Goal: Task Accomplishment & Management: Manage account settings

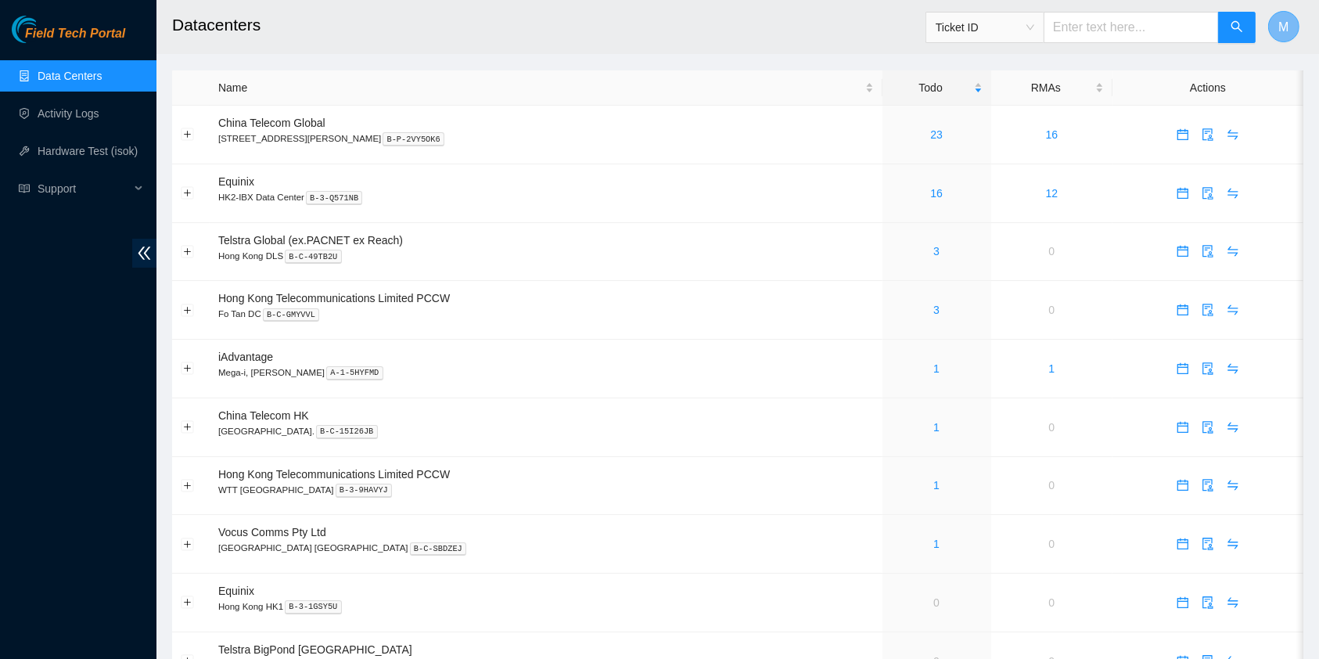
click at [1272, 28] on button "M" at bounding box center [1283, 26] width 31 height 31
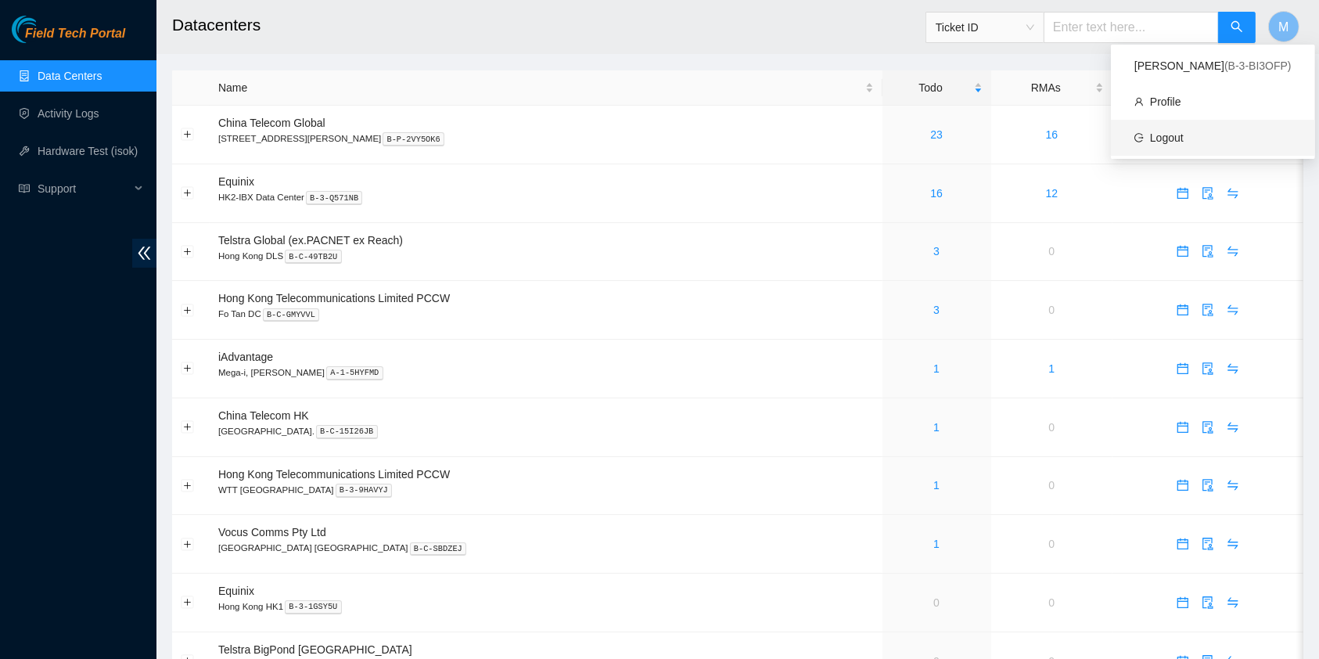
click at [1155, 138] on link "Logout" at bounding box center [1167, 137] width 34 height 13
